Goal: Transaction & Acquisition: Purchase product/service

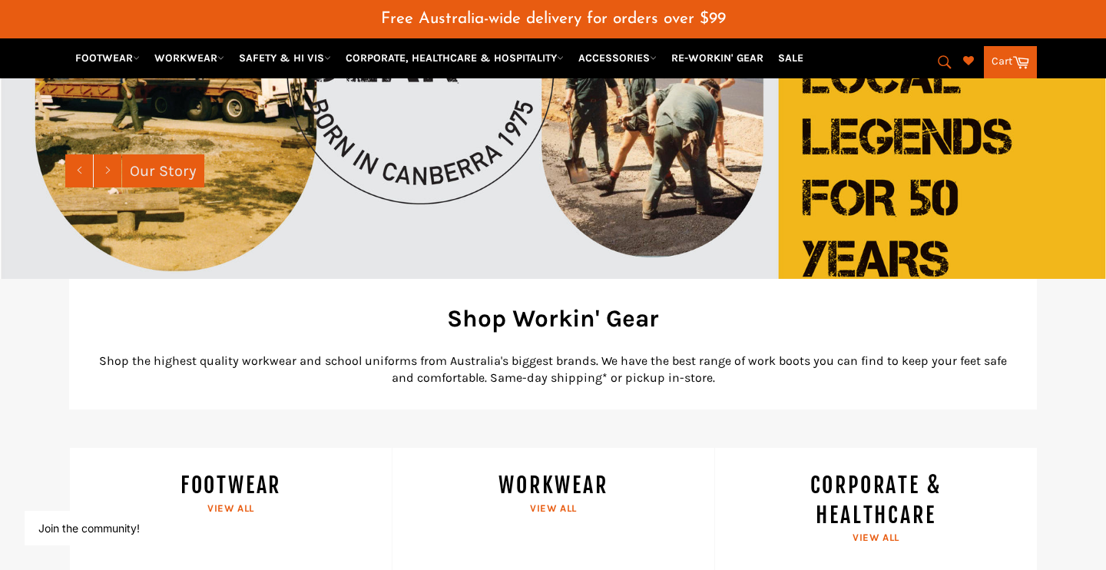
scroll to position [269, 0]
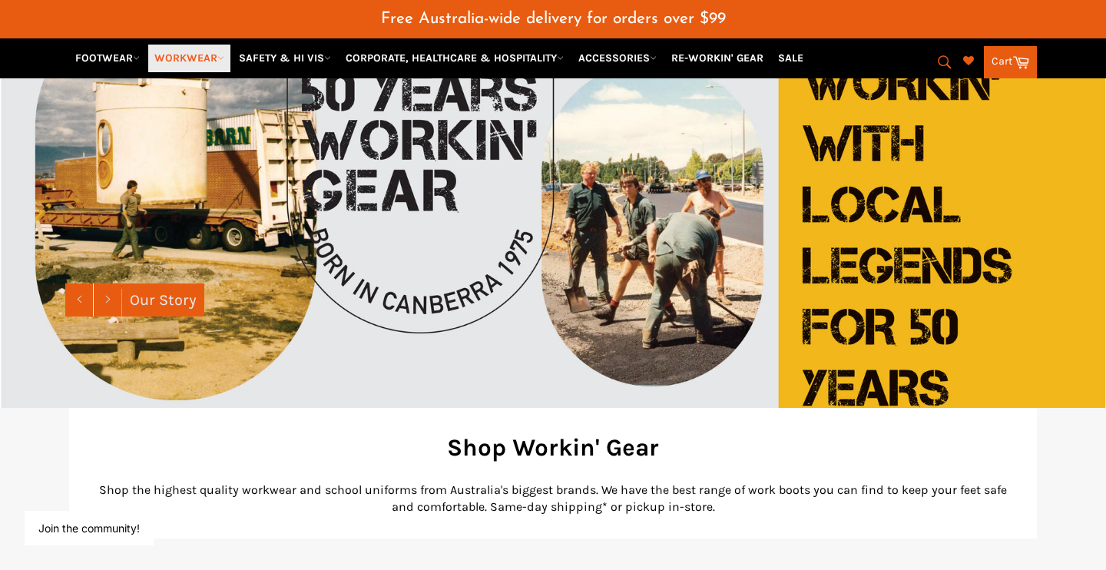
click at [192, 52] on link "WORKWEAR" at bounding box center [189, 58] width 82 height 27
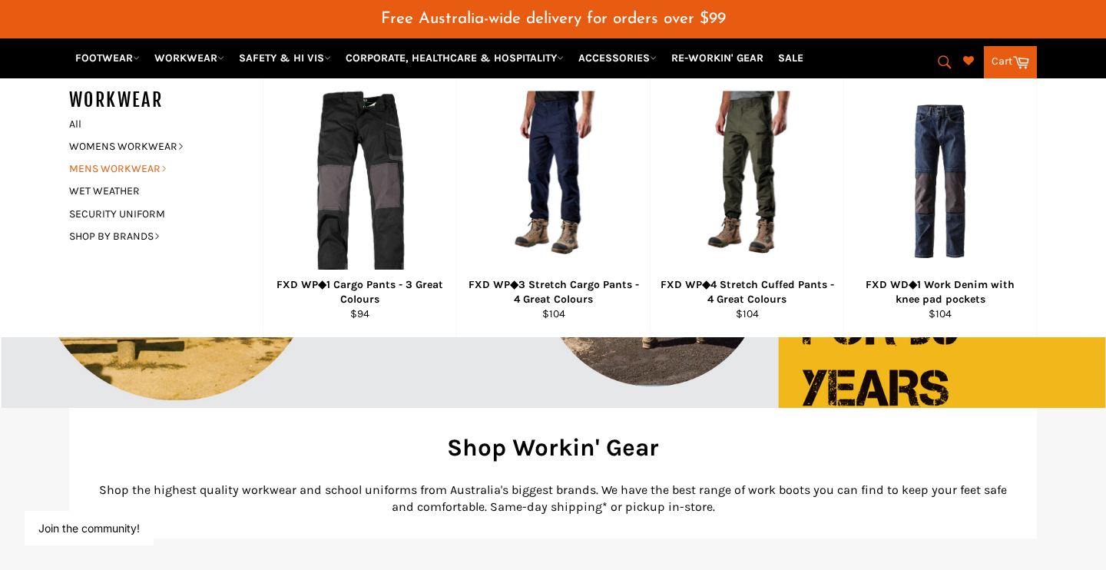
click at [137, 167] on link "MENS WORKWEAR" at bounding box center [154, 168] width 186 height 22
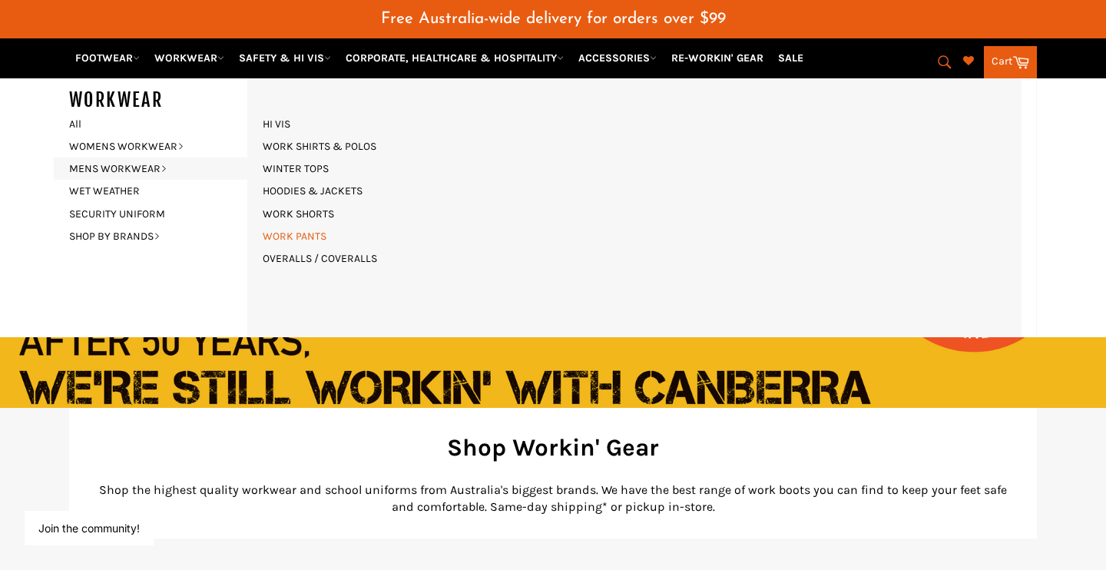
click at [304, 235] on link "WORK PANTS" at bounding box center [294, 236] width 79 height 22
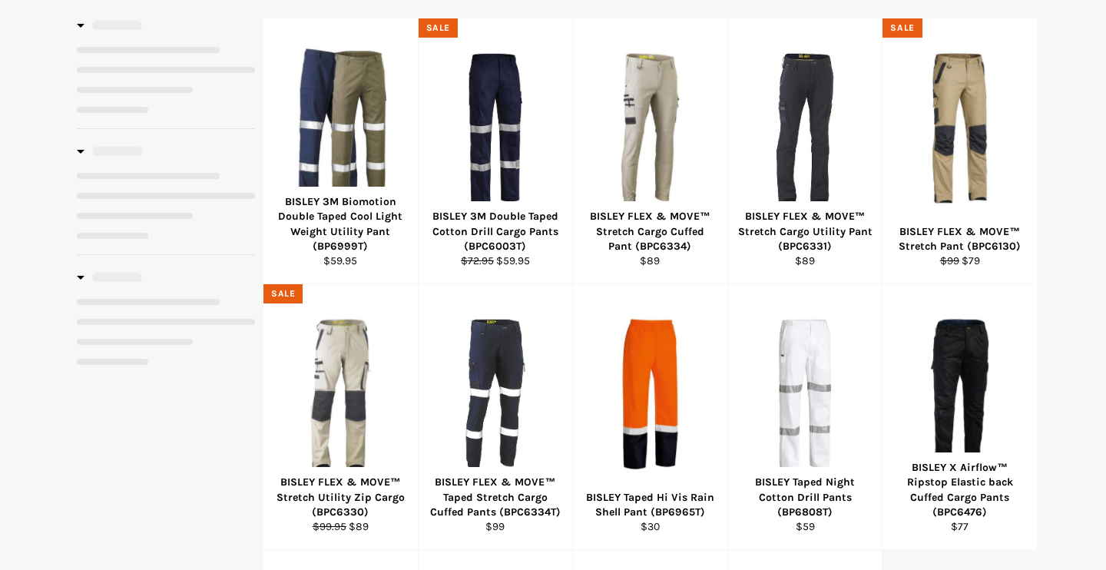
scroll to position [293, 0]
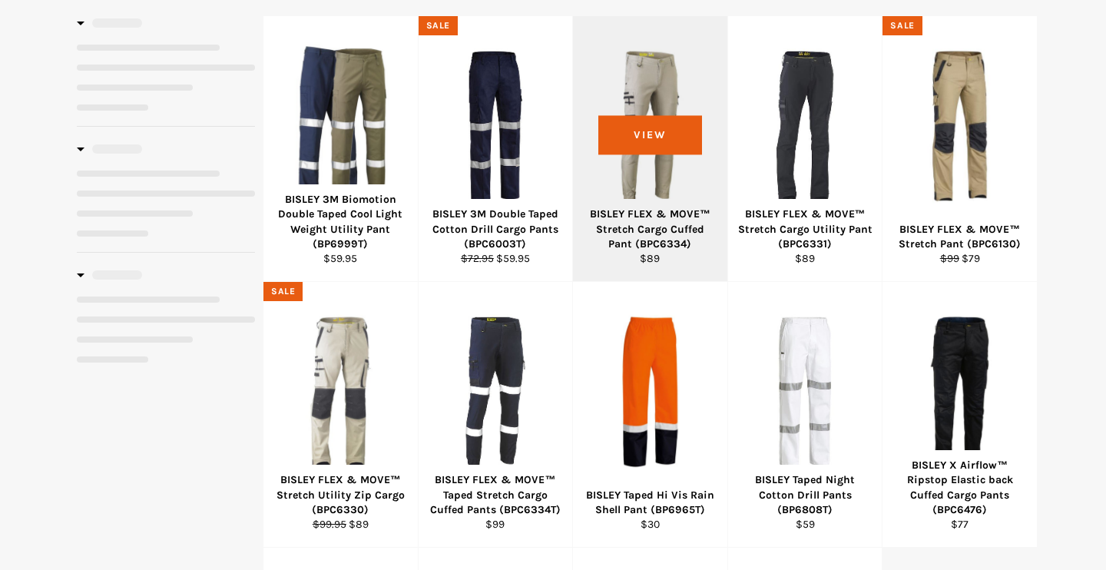
click at [645, 207] on div "BISLEY FLEX & MOVE™ Stretch Cargo Cuffed Pant (BPC6334)" at bounding box center [650, 229] width 135 height 45
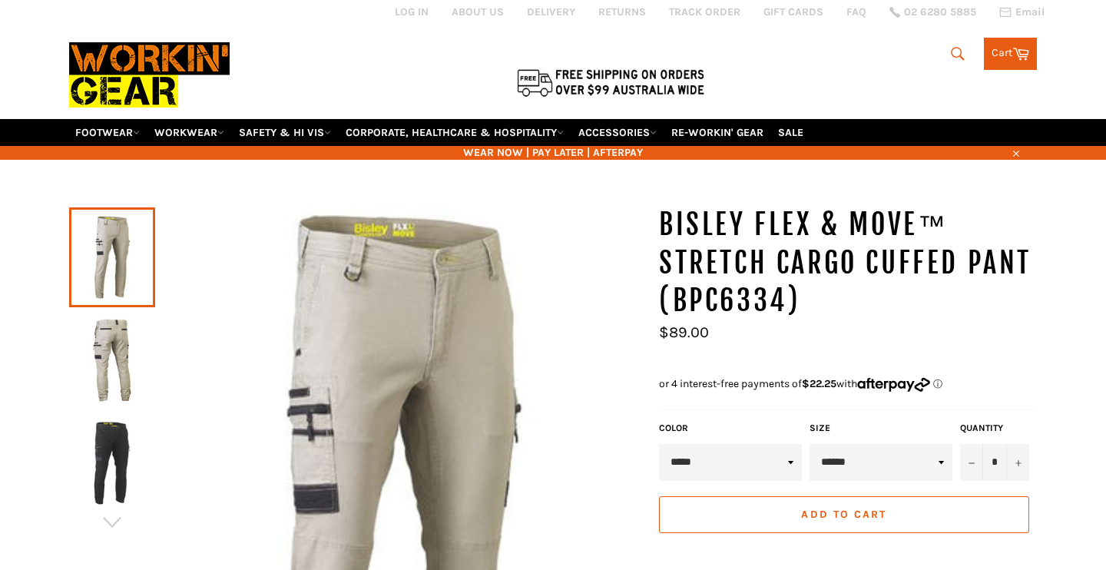
scroll to position [56, 0]
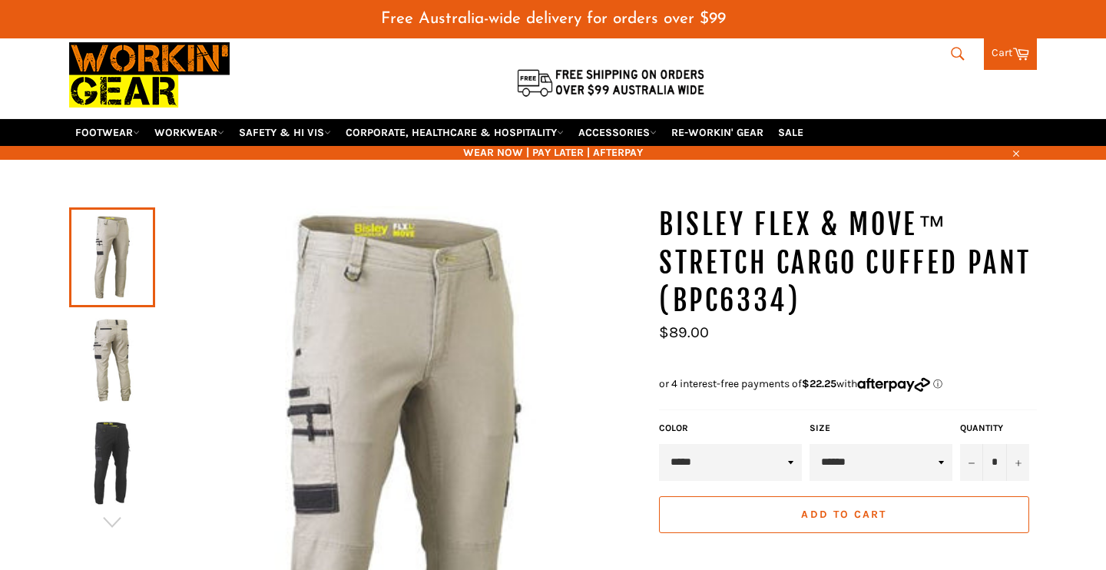
click at [100, 328] on img at bounding box center [112, 360] width 71 height 85
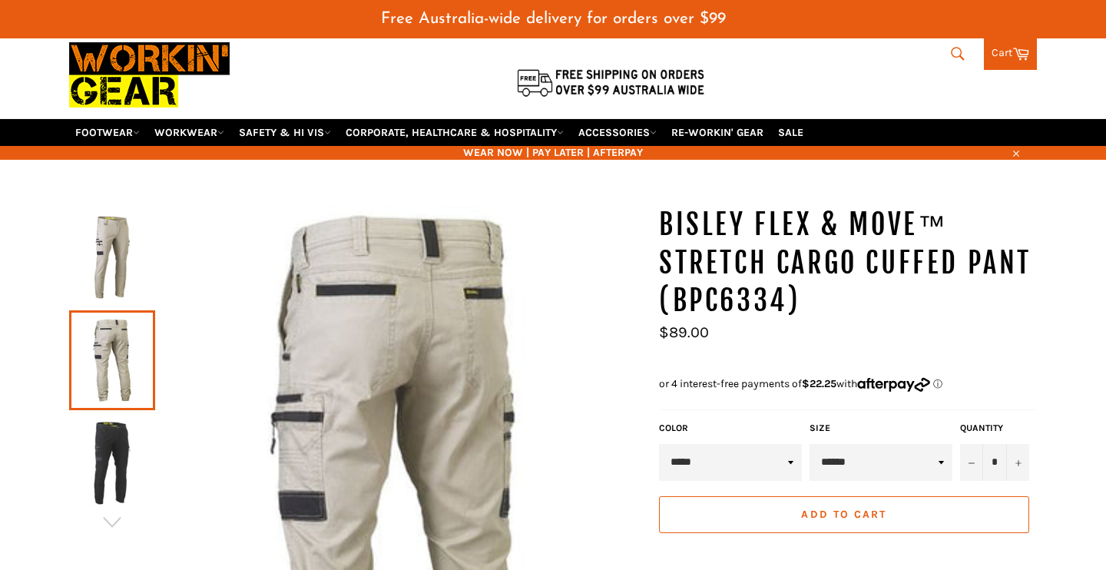
click at [100, 422] on img at bounding box center [112, 463] width 71 height 85
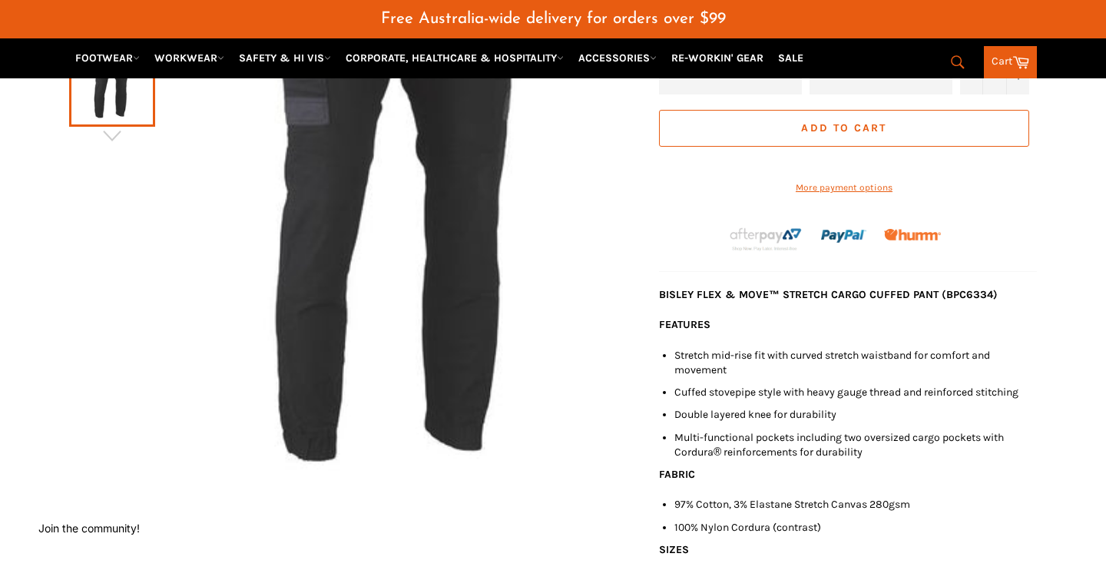
scroll to position [263, 0]
